Goal: Task Accomplishment & Management: Use online tool/utility

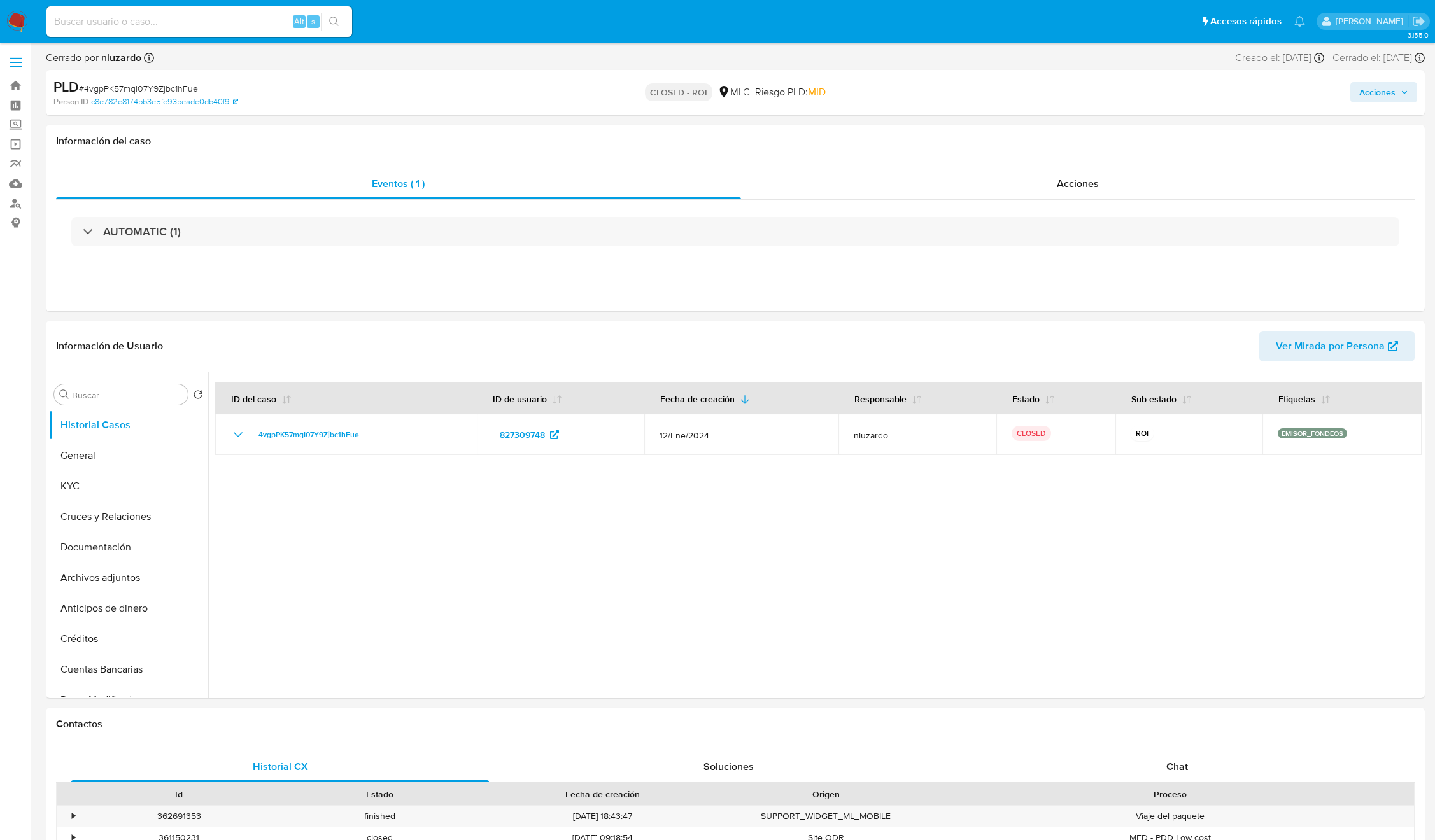
select select "10"
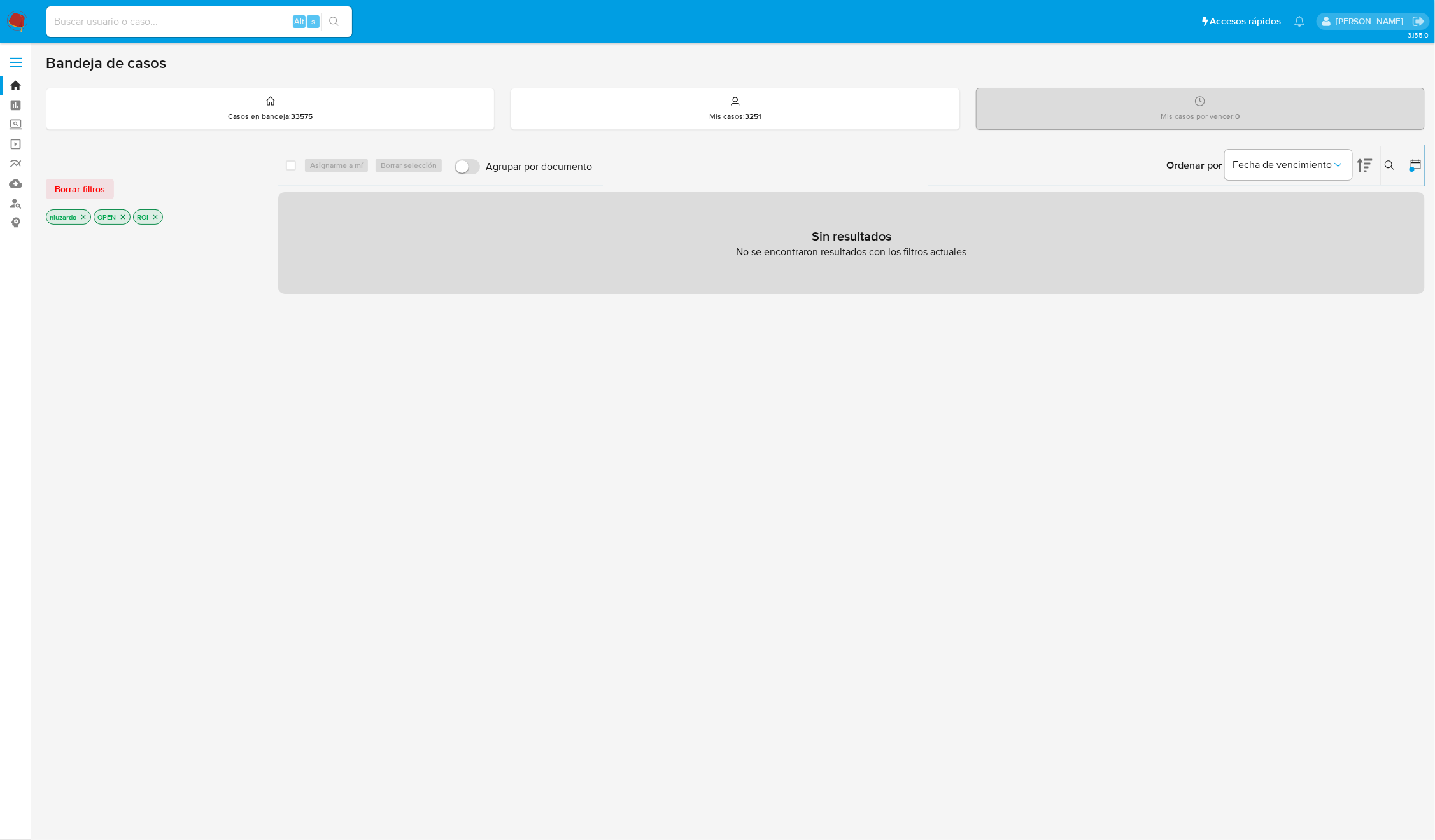
click at [1089, 590] on div "select-all-cases-checkbox Asignarme a mí Borrar selección Agrupar por documento…" at bounding box center [851, 433] width 1147 height 576
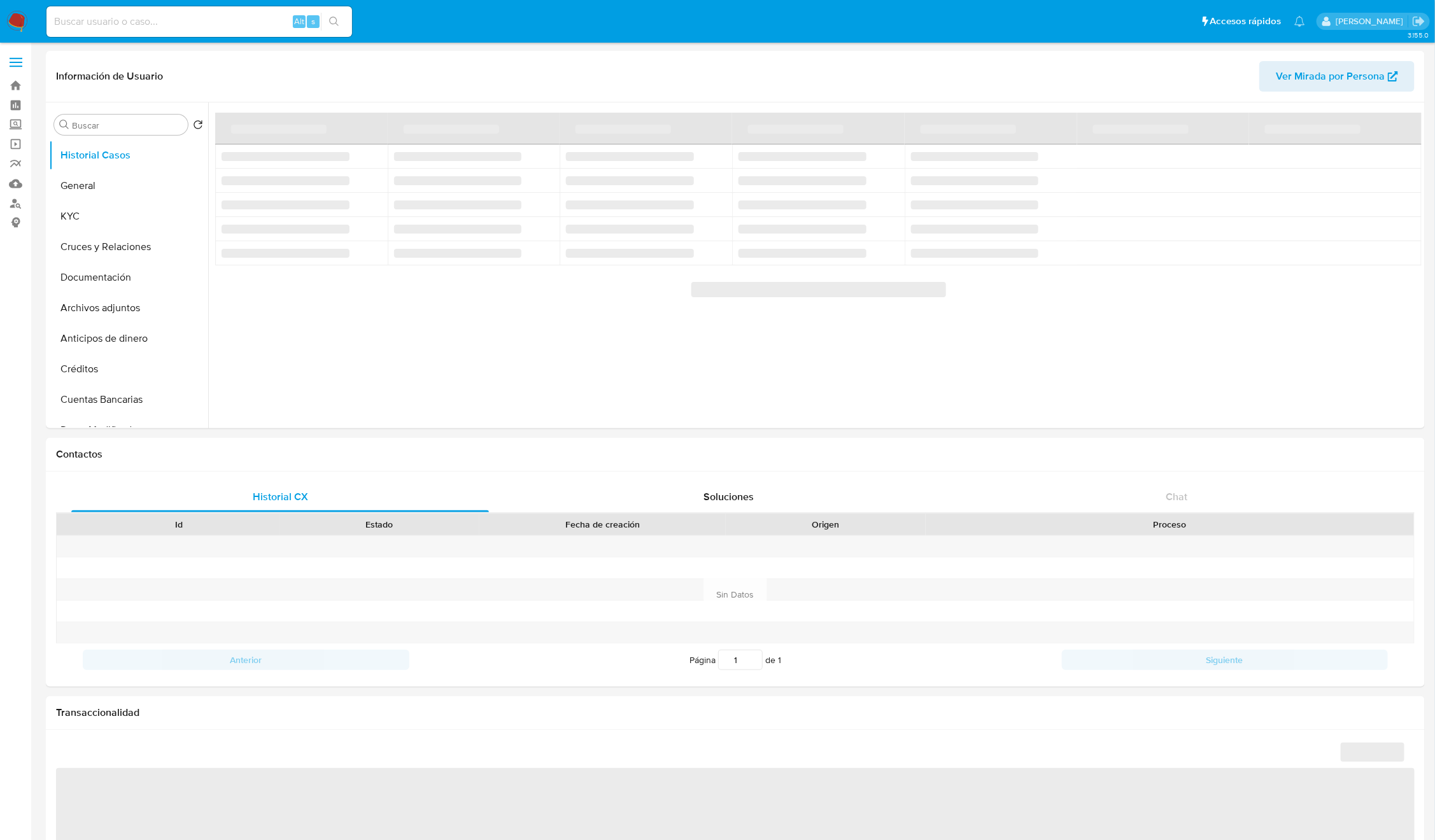
select select "10"
